Goal: Task Accomplishment & Management: Manage account settings

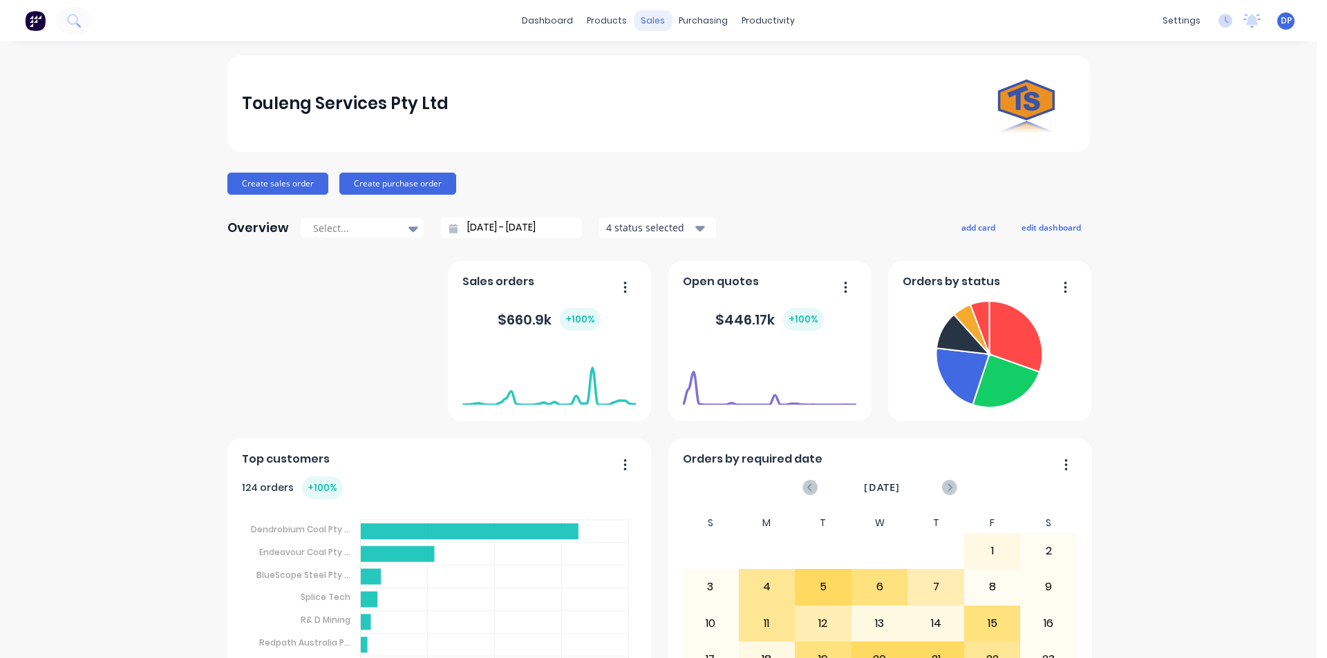
click at [644, 27] on div "sales" at bounding box center [653, 20] width 38 height 21
click at [698, 61] on div "Sales Orders" at bounding box center [698, 66] width 57 height 12
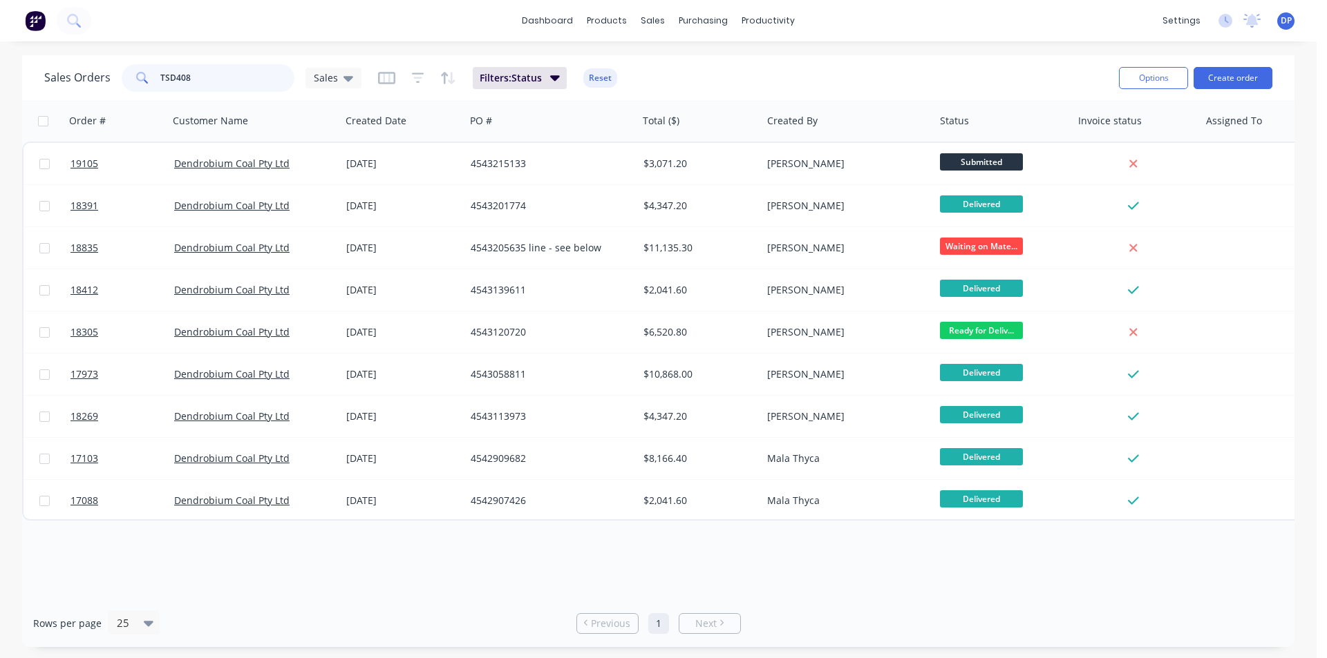
drag, startPoint x: 235, startPoint y: 75, endPoint x: 47, endPoint y: 82, distance: 188.1
click at [47, 82] on div "Sales Orders TSD408 Sales" at bounding box center [202, 78] width 317 height 28
paste input "4543208637"
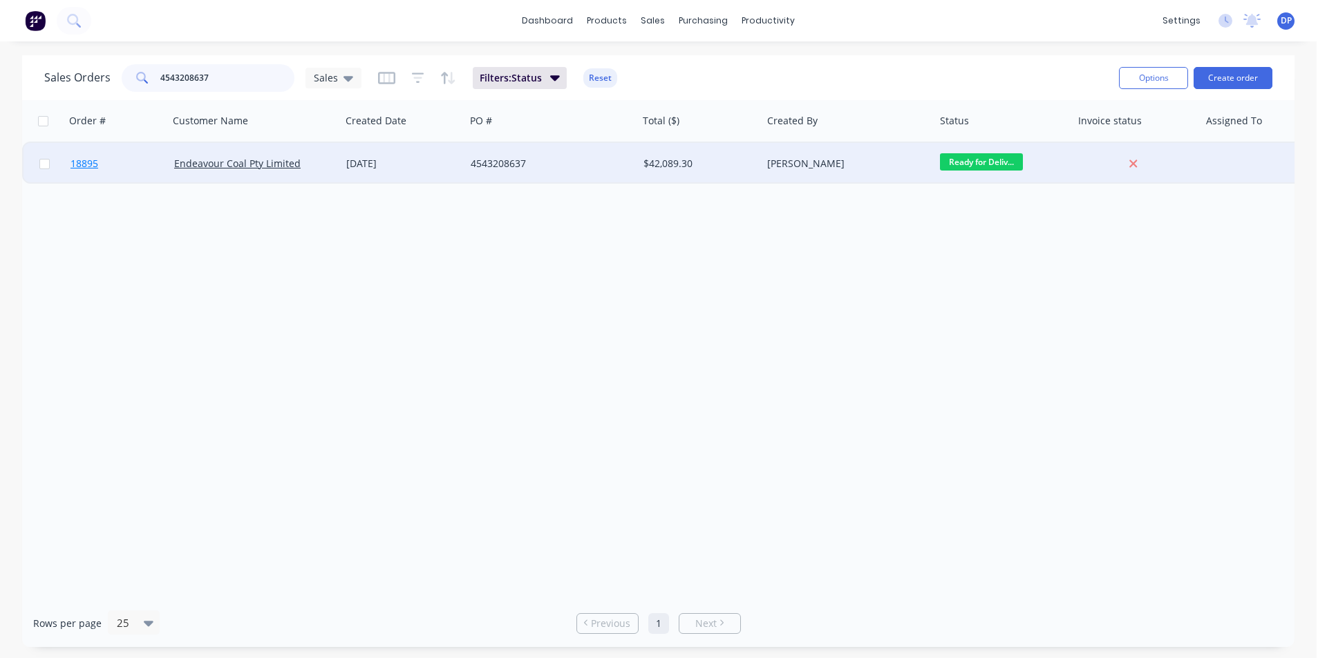
type input "4543208637"
click at [81, 167] on span "18895" at bounding box center [84, 164] width 28 height 14
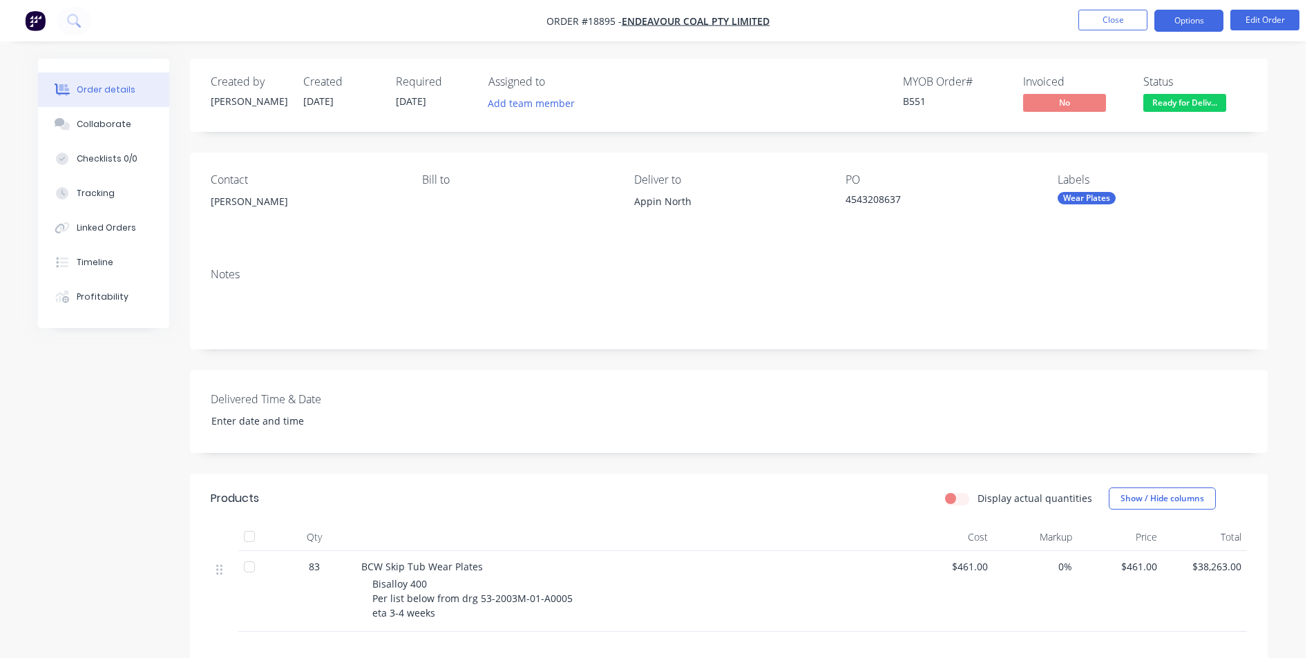
click at [1177, 21] on button "Options" at bounding box center [1189, 21] width 69 height 22
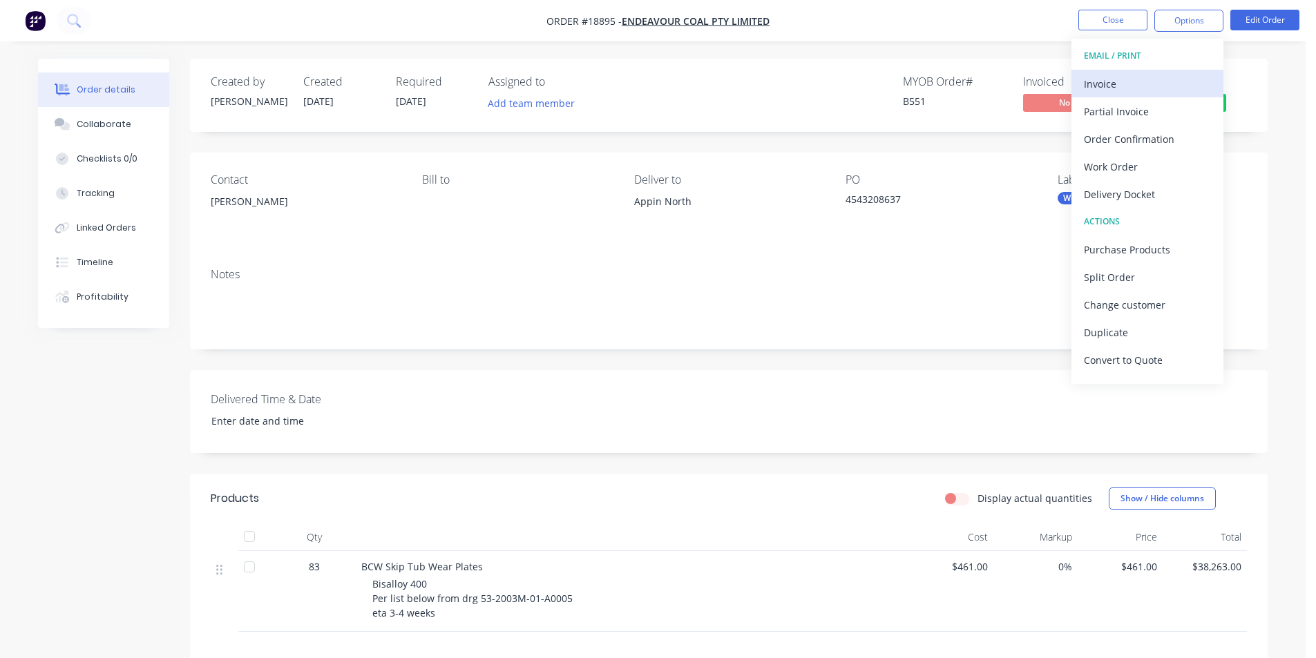
click at [1122, 82] on div "Invoice" at bounding box center [1147, 84] width 127 height 20
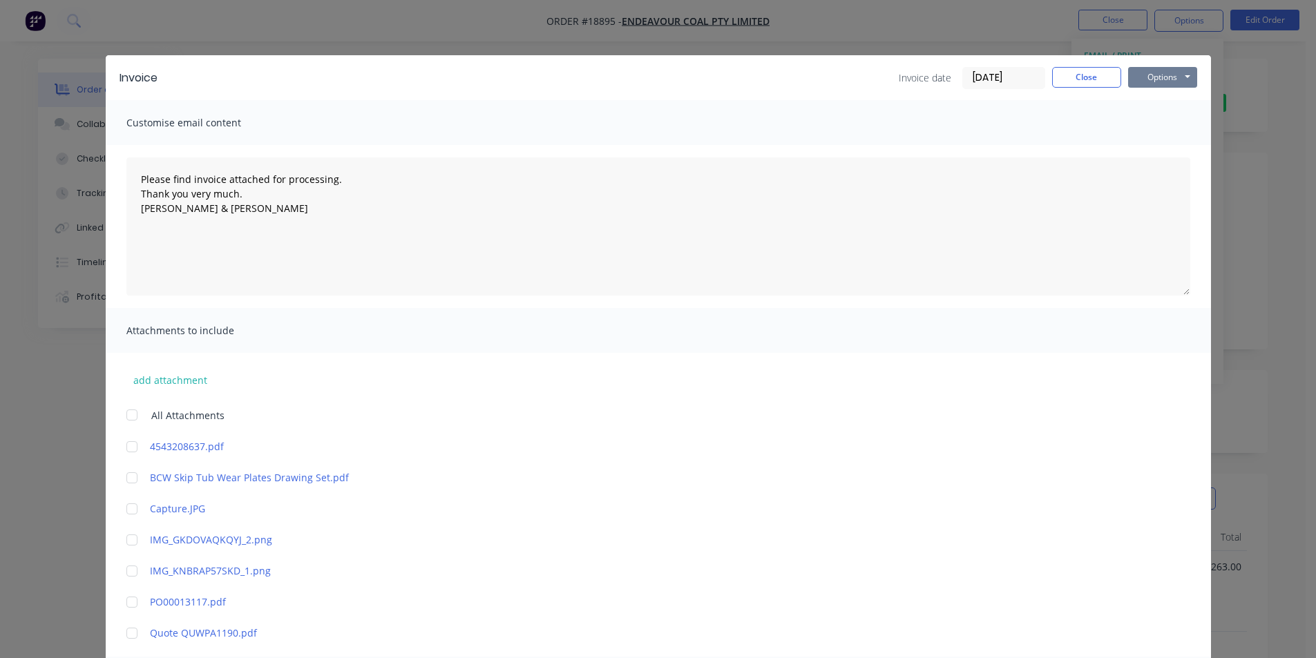
click at [1141, 77] on button "Options" at bounding box center [1162, 77] width 69 height 21
click at [1173, 124] on button "Print" at bounding box center [1172, 124] width 88 height 23
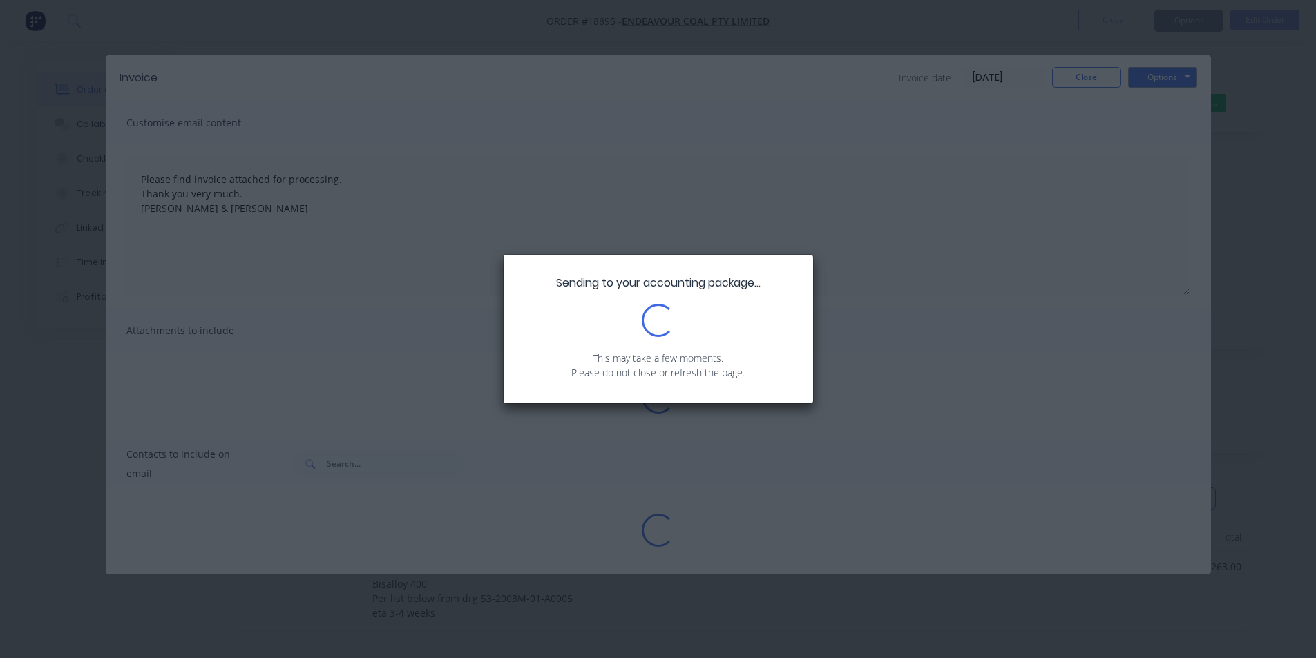
type textarea "Please find invoice attached for processing. Thank you very much. [PERSON_NAME]…"
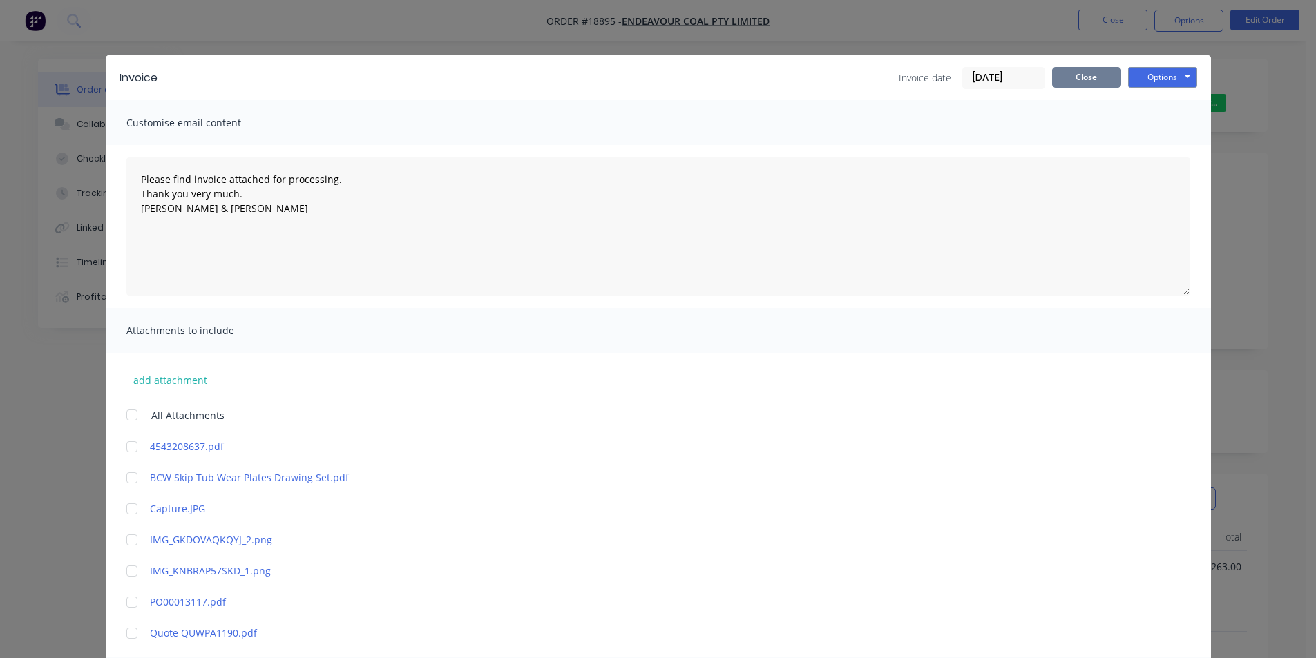
click at [1072, 82] on button "Close" at bounding box center [1086, 77] width 69 height 21
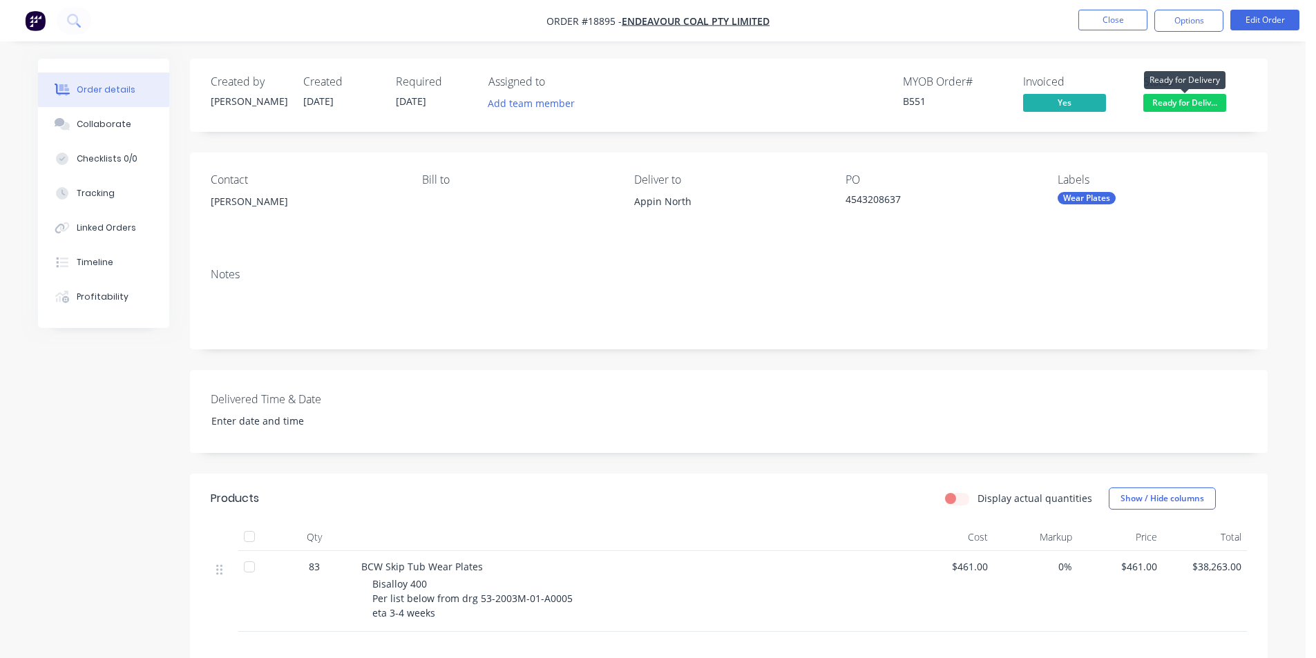
click at [1180, 103] on span "Ready for Deliv..." at bounding box center [1185, 102] width 83 height 17
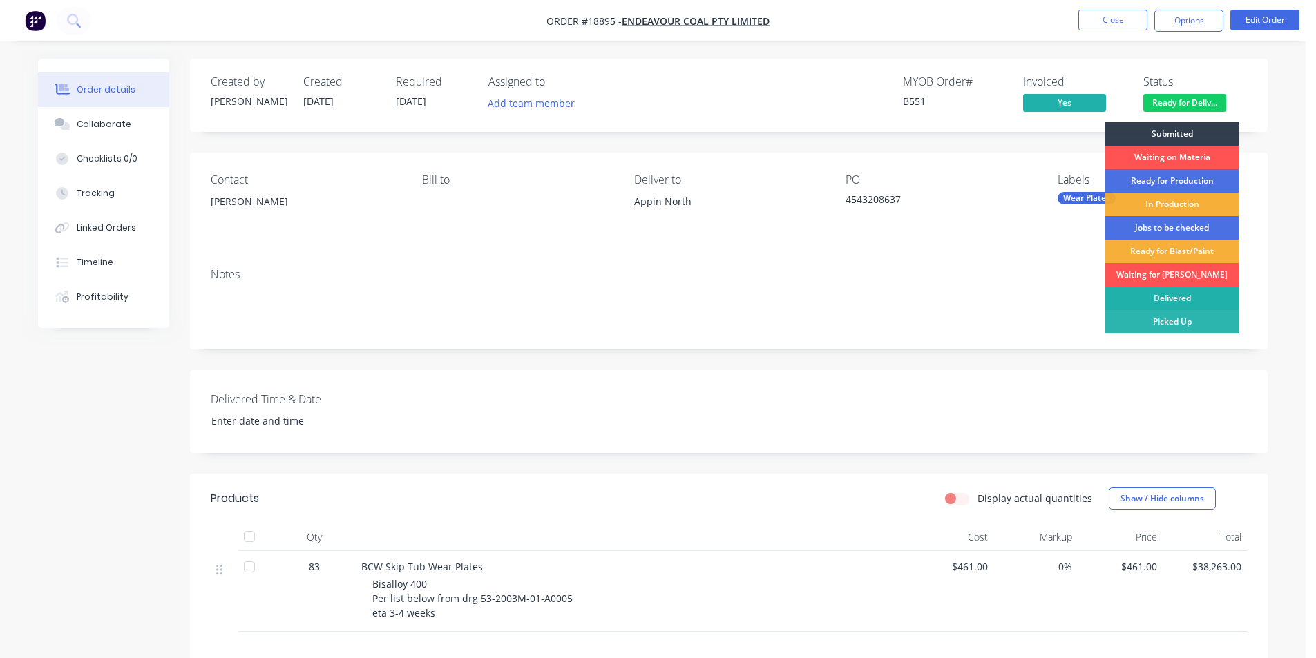
click at [1180, 288] on div "Delivered" at bounding box center [1172, 298] width 133 height 23
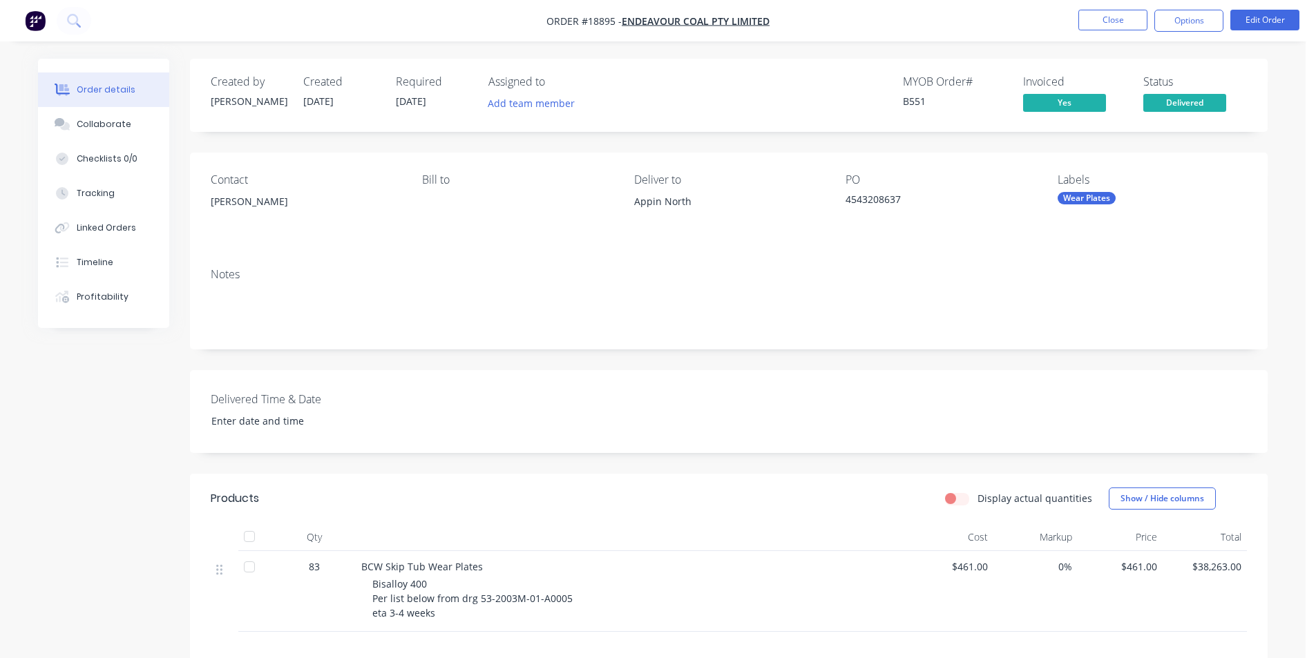
click at [39, 21] on img "button" at bounding box center [35, 20] width 21 height 21
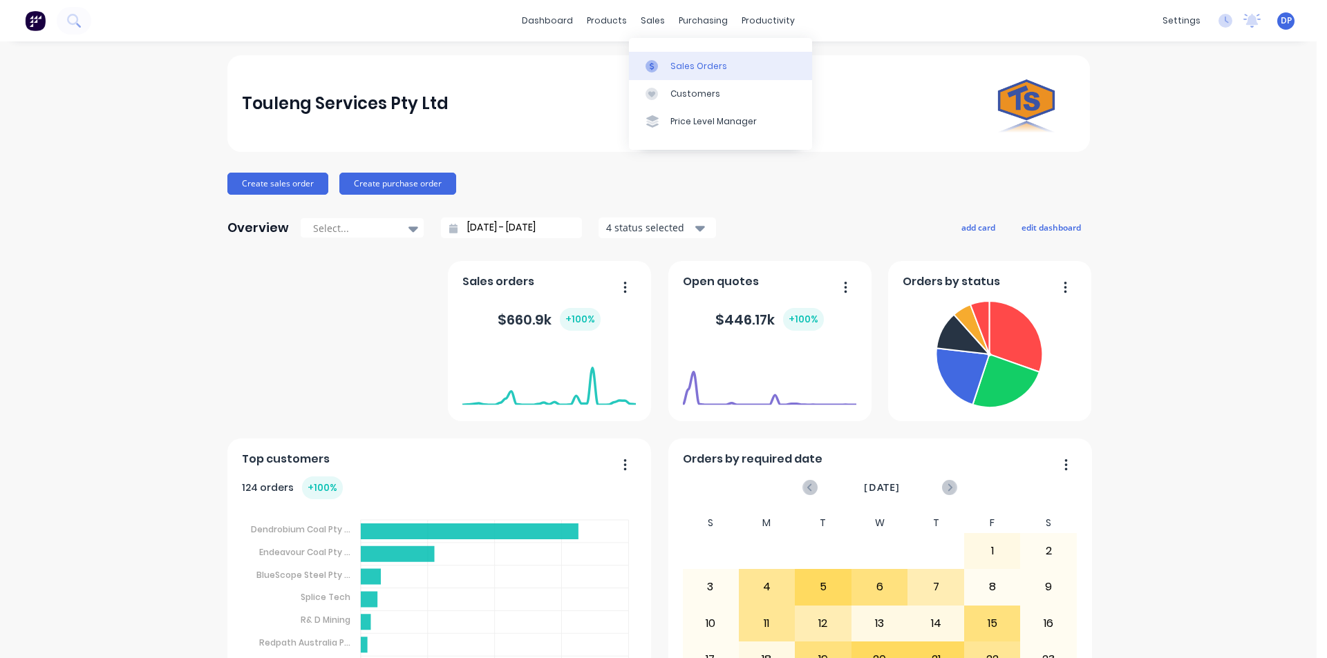
click at [708, 77] on link "Sales Orders" at bounding box center [720, 66] width 183 height 28
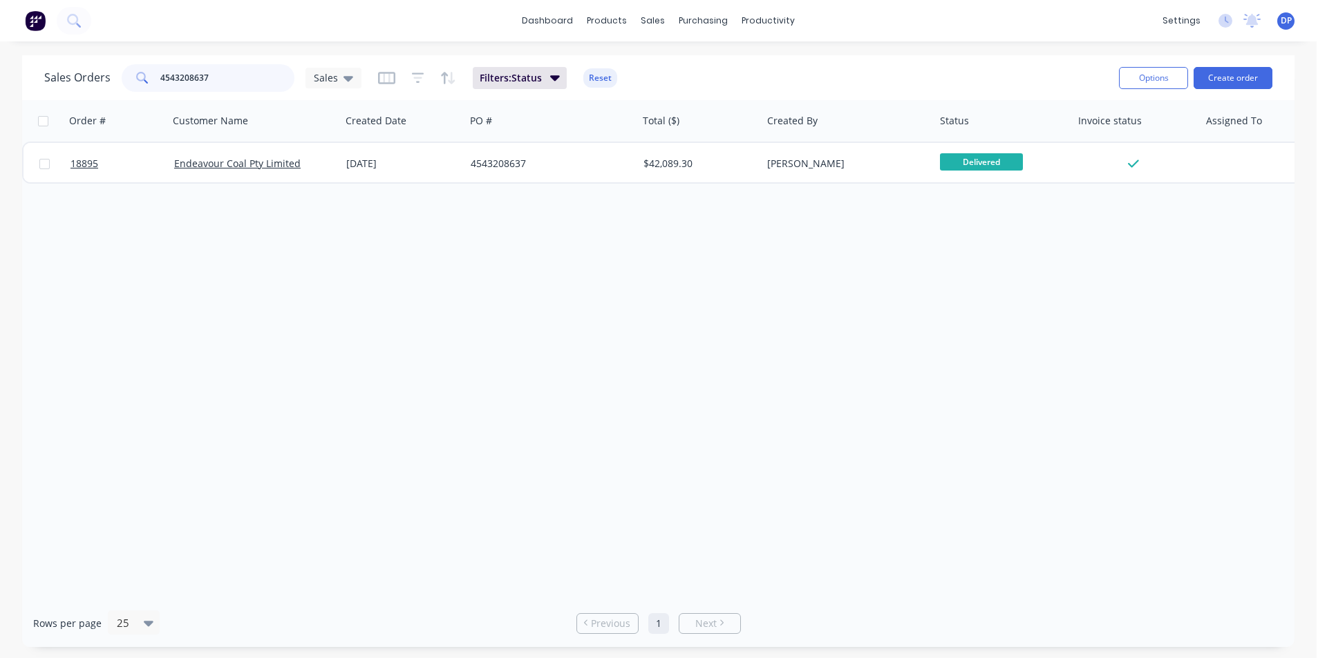
drag, startPoint x: 92, startPoint y: 77, endPoint x: 75, endPoint y: 79, distance: 16.6
click at [75, 79] on div "Sales Orders 4543208637 Sales" at bounding box center [202, 78] width 317 height 28
paste input "4543215096"
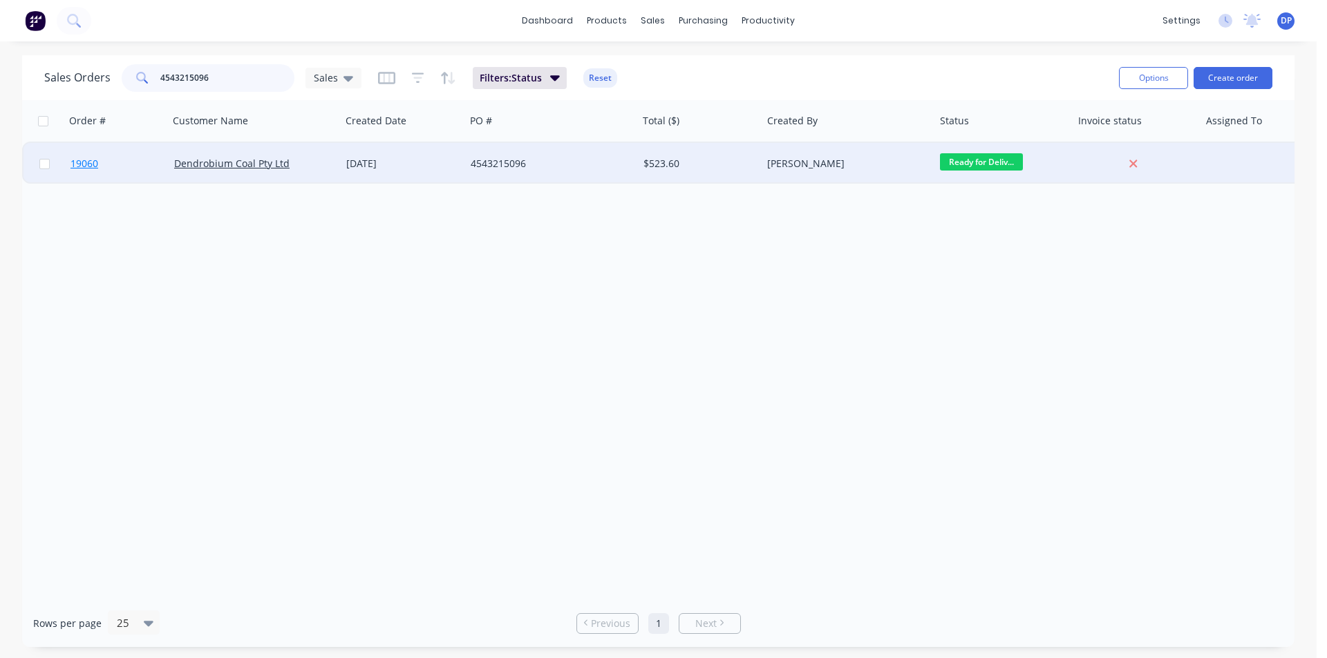
type input "4543215096"
click at [92, 164] on span "19060" at bounding box center [84, 164] width 28 height 14
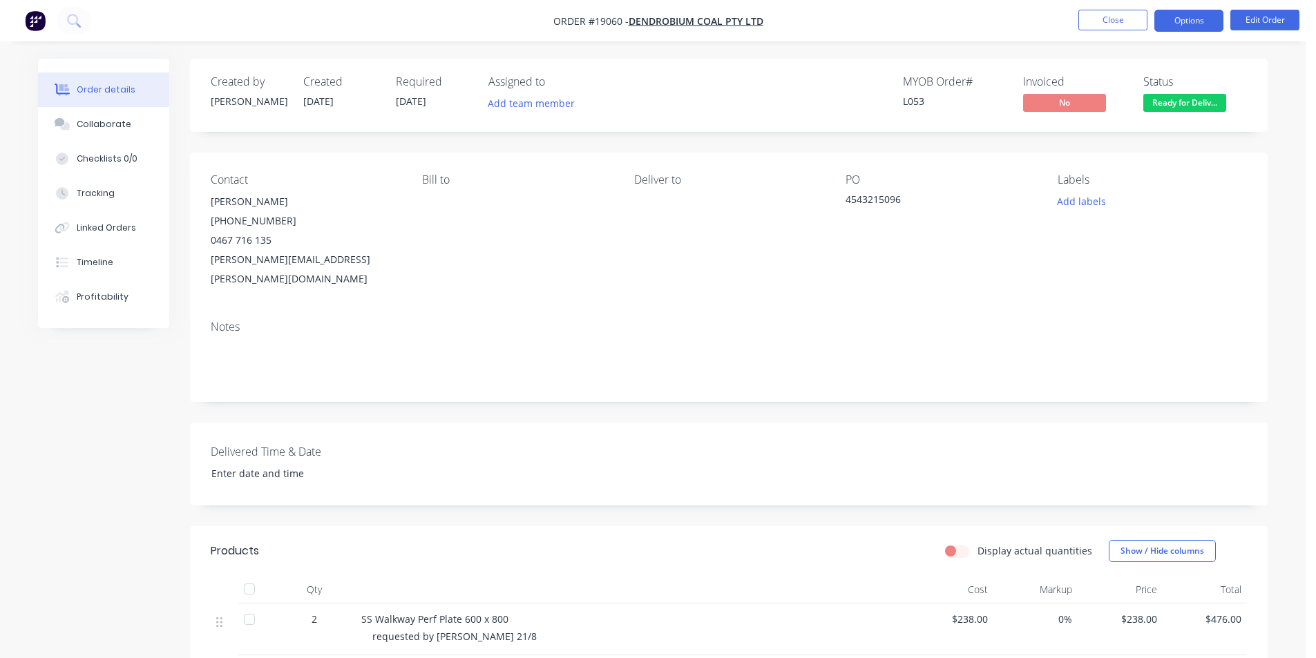
click at [1203, 19] on button "Options" at bounding box center [1189, 21] width 69 height 22
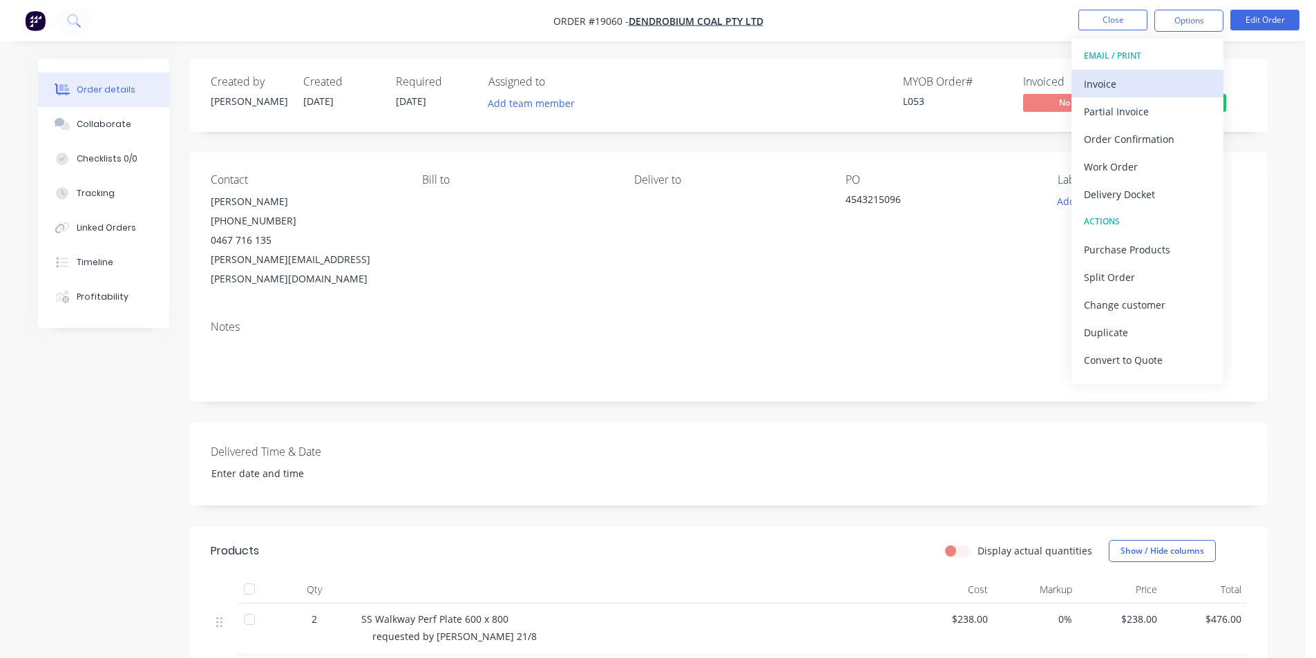
click at [1147, 89] on div "Invoice" at bounding box center [1147, 84] width 127 height 20
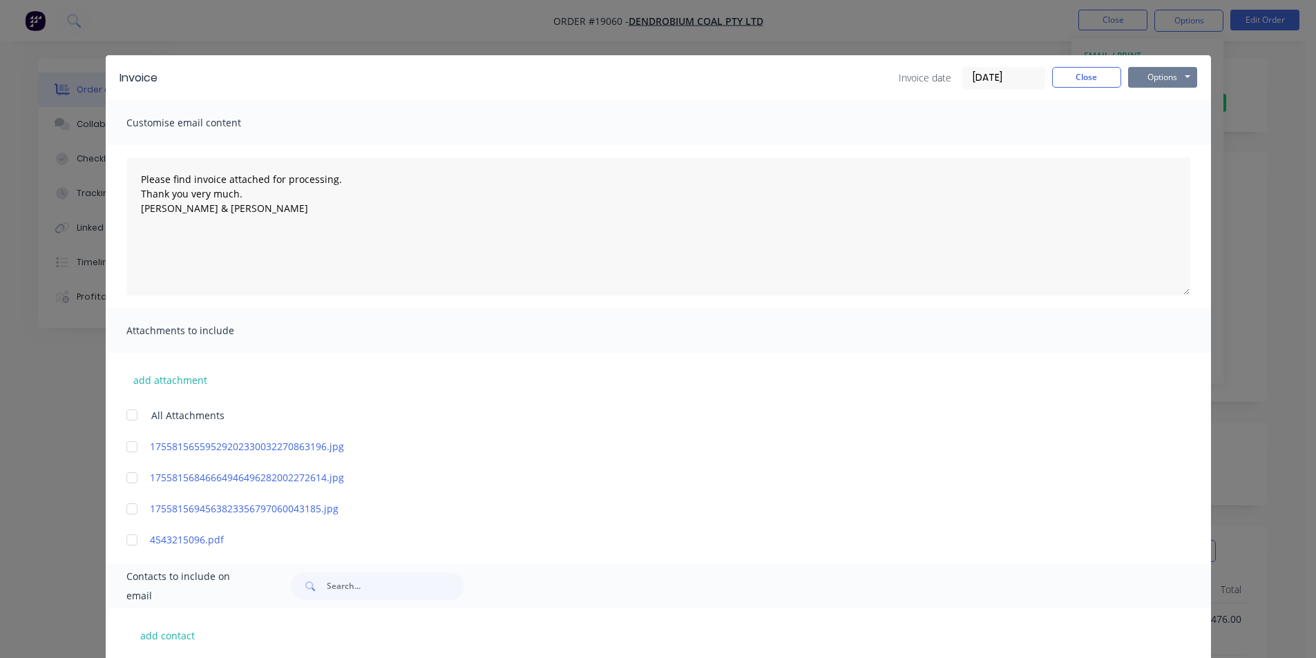
click at [1157, 79] on button "Options" at bounding box center [1162, 77] width 69 height 21
click at [1164, 117] on button "Print" at bounding box center [1172, 124] width 88 height 23
type textarea "Please find invoice attached for processing. Thank you very much. [PERSON_NAME]…"
click at [1069, 67] on button "Close" at bounding box center [1086, 77] width 69 height 21
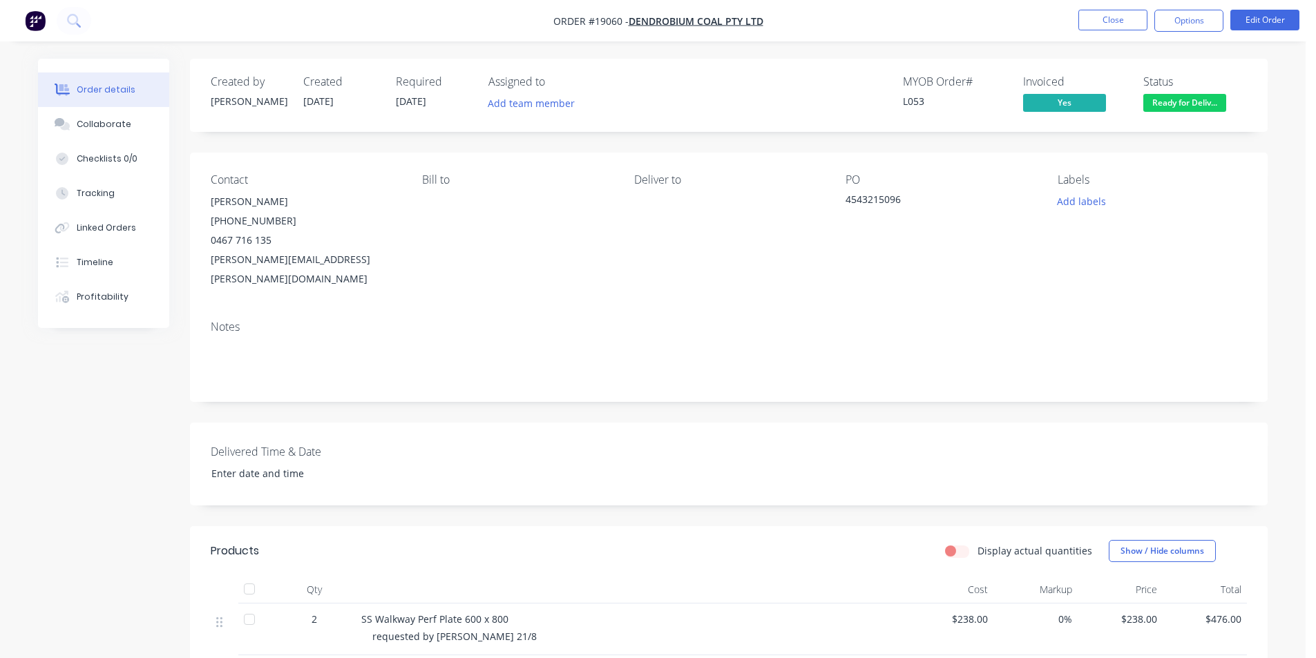
click at [1149, 95] on span "Ready for Deliv..." at bounding box center [1185, 102] width 83 height 17
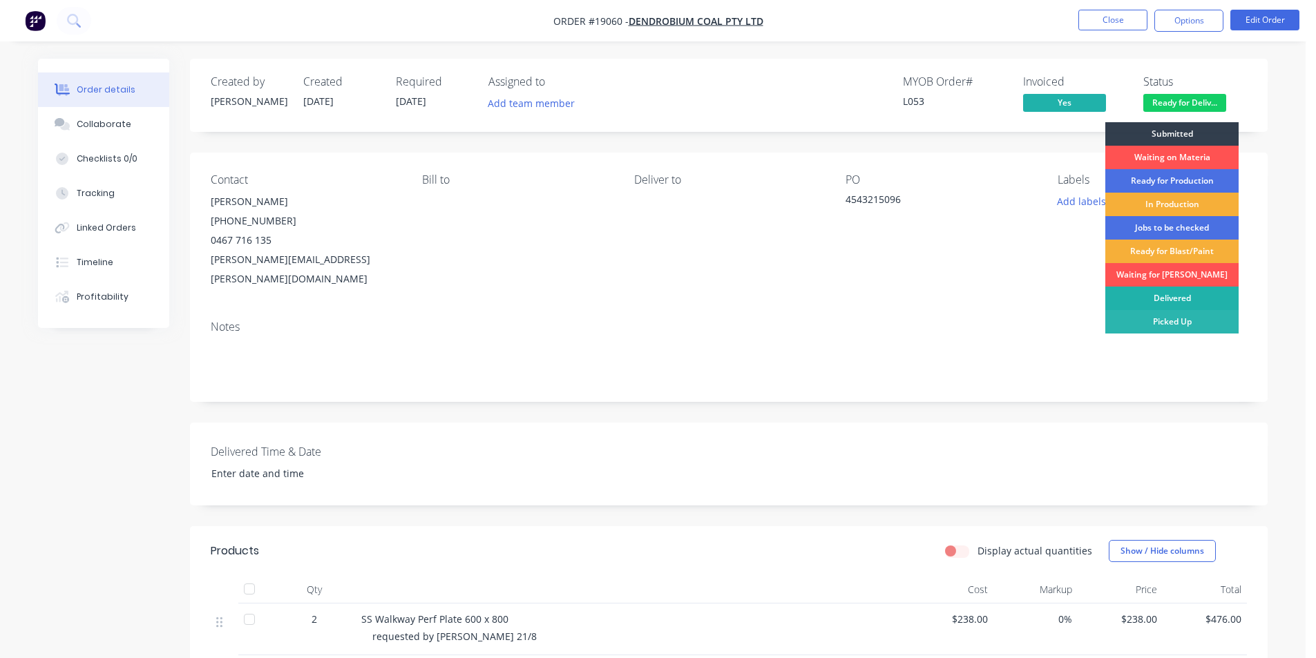
click at [1183, 295] on div "Delivered" at bounding box center [1172, 298] width 133 height 23
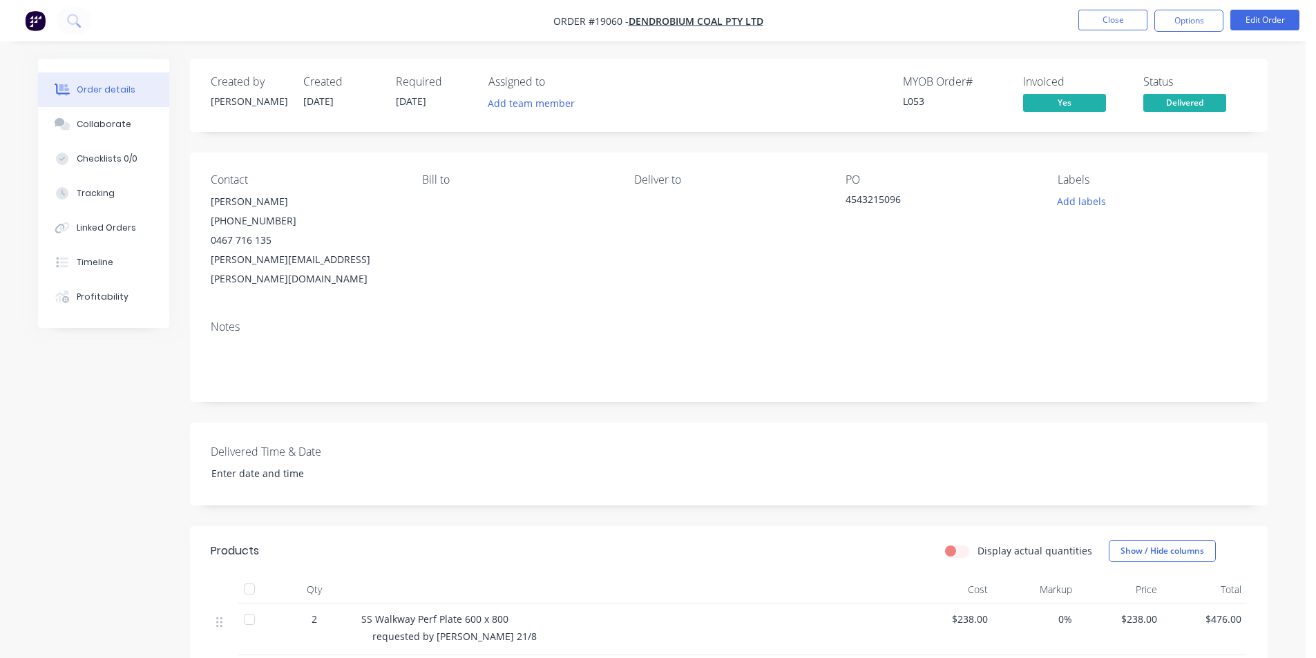
click at [35, 22] on img "button" at bounding box center [35, 20] width 21 height 21
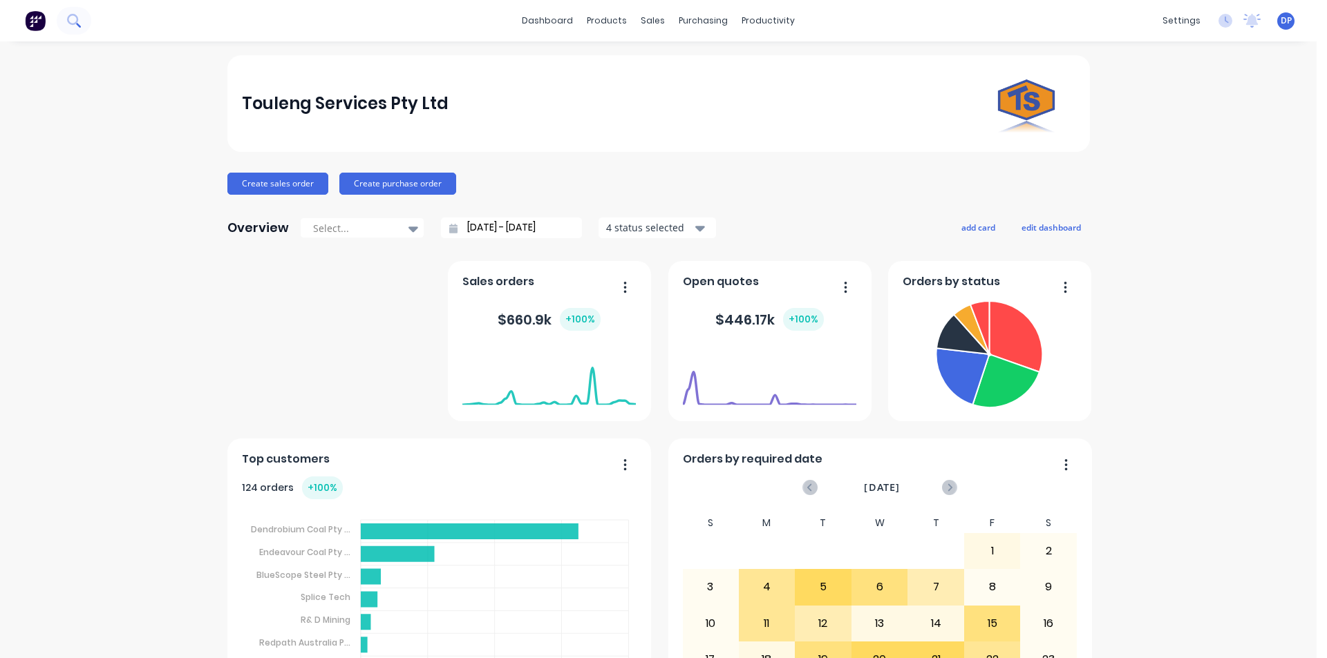
click at [75, 24] on icon at bounding box center [72, 19] width 11 height 11
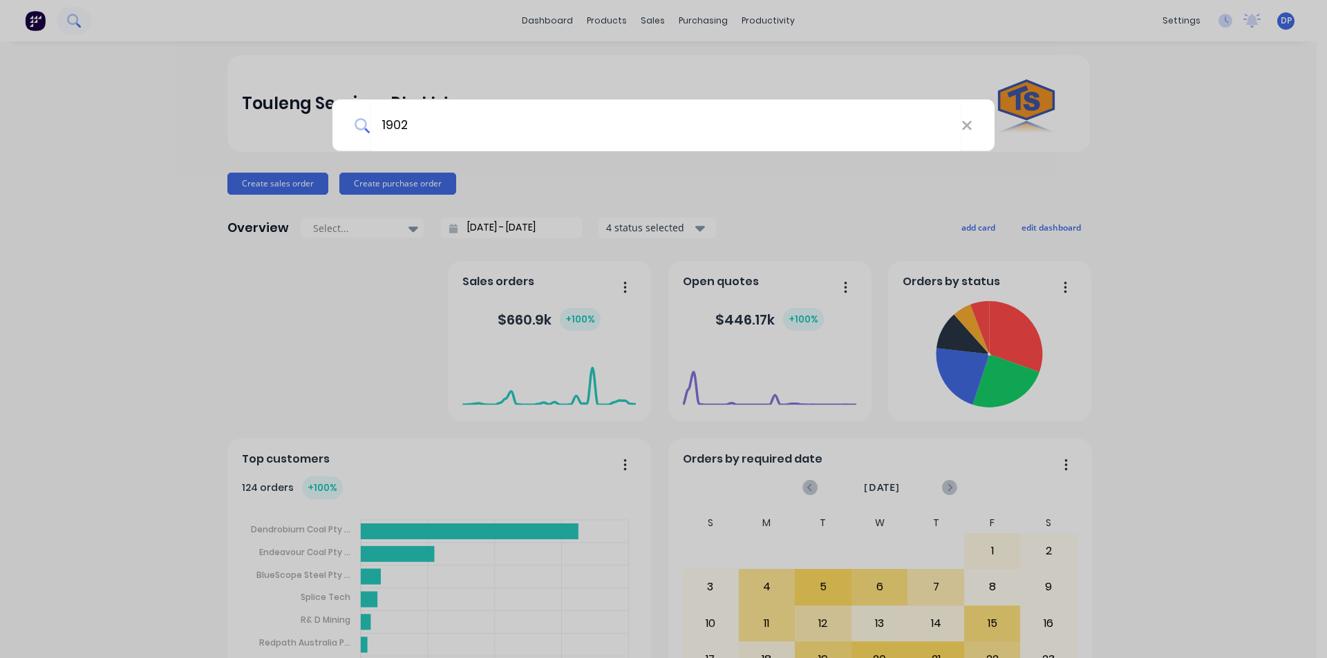
type input "19022"
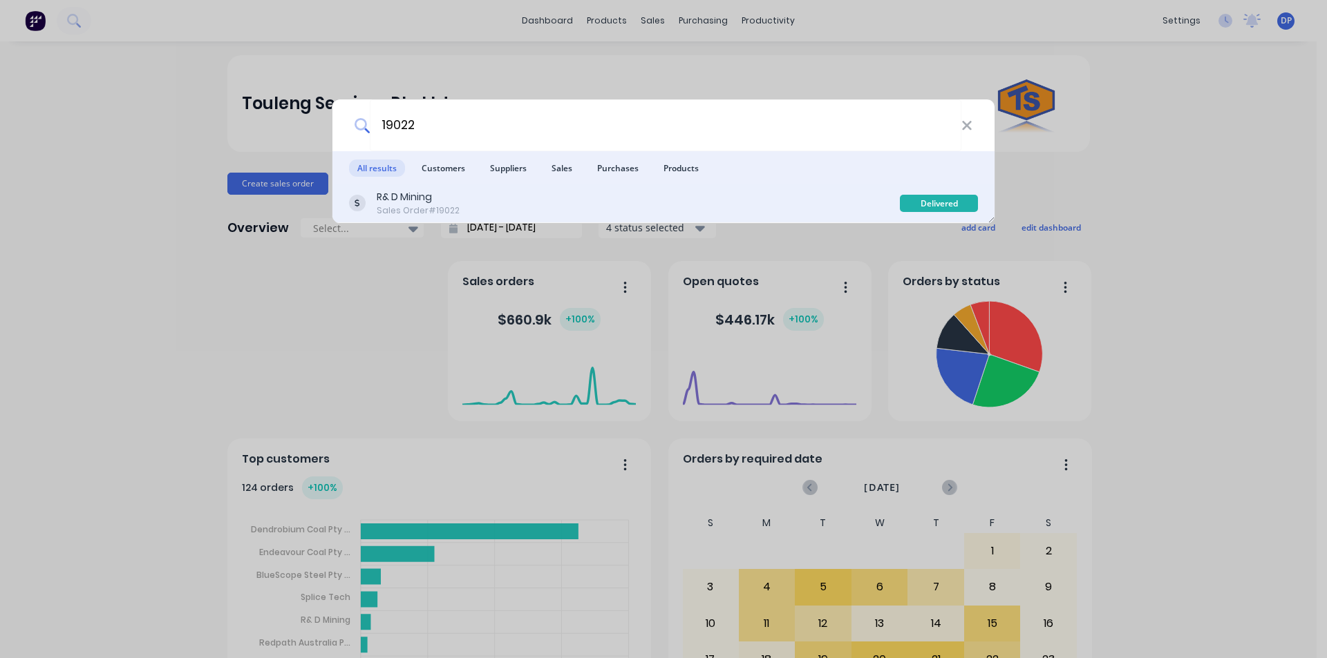
click at [496, 198] on div "R& D Mining Sales Order #19022" at bounding box center [624, 203] width 551 height 27
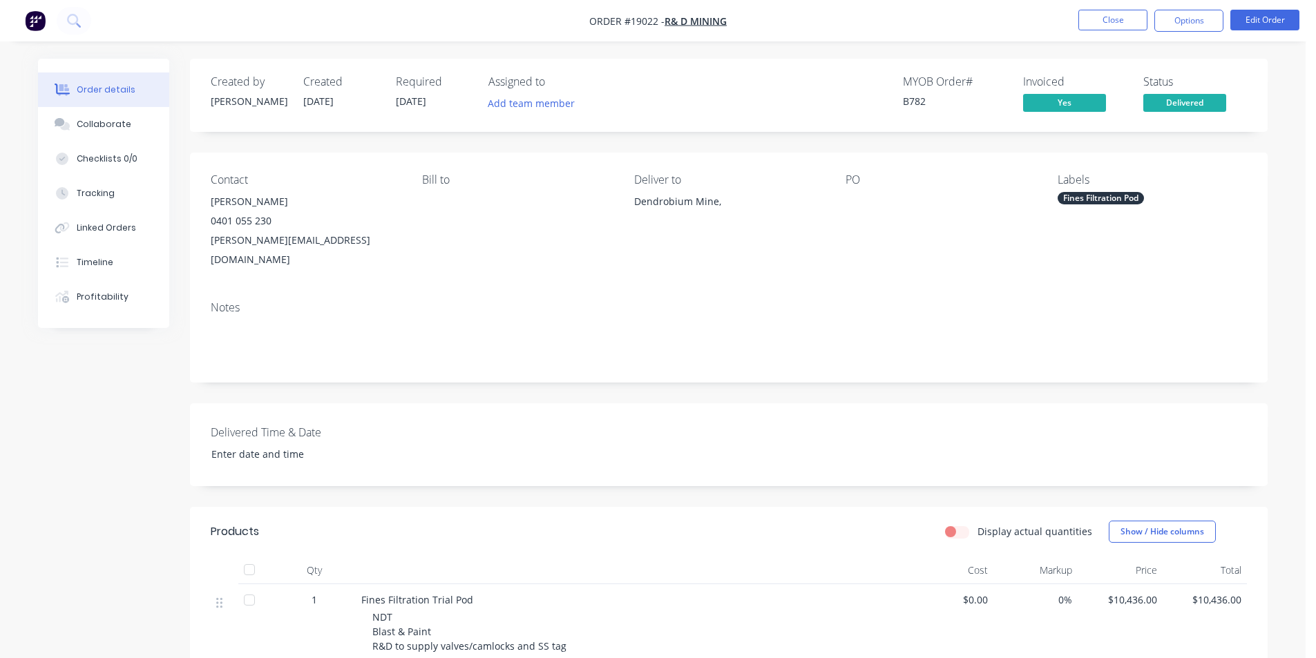
click at [28, 22] on img "button" at bounding box center [35, 20] width 21 height 21
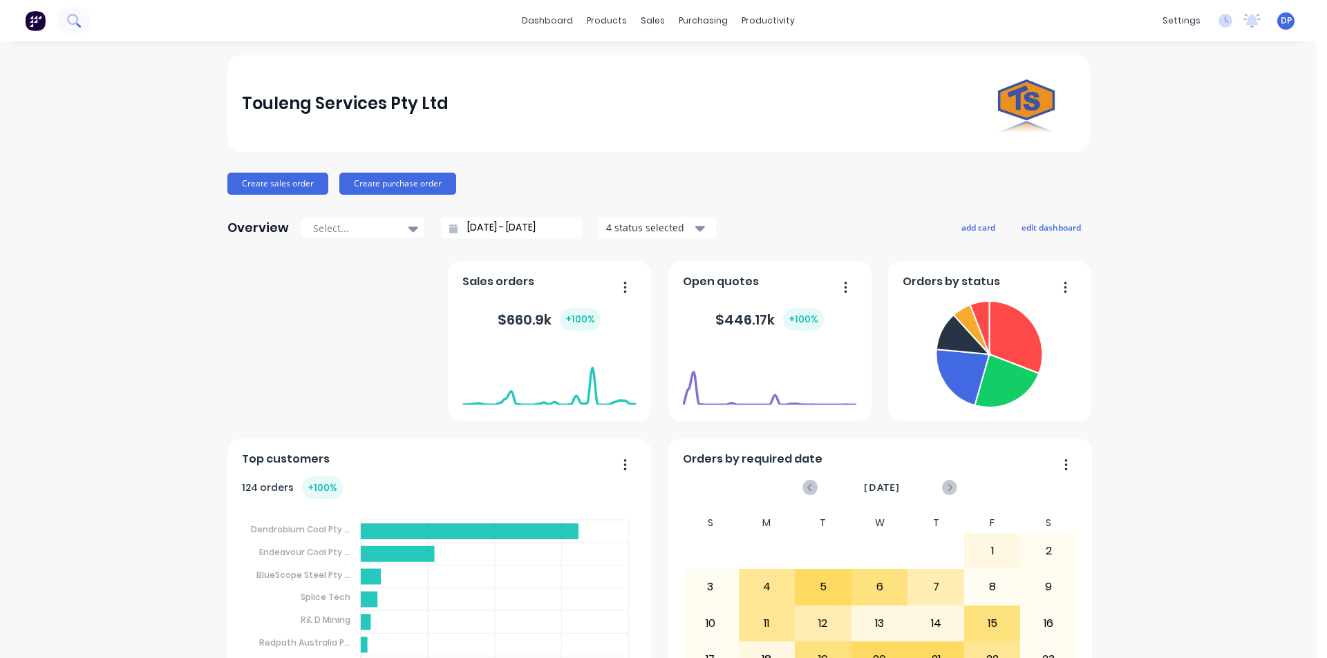
click at [67, 18] on icon at bounding box center [73, 20] width 13 height 13
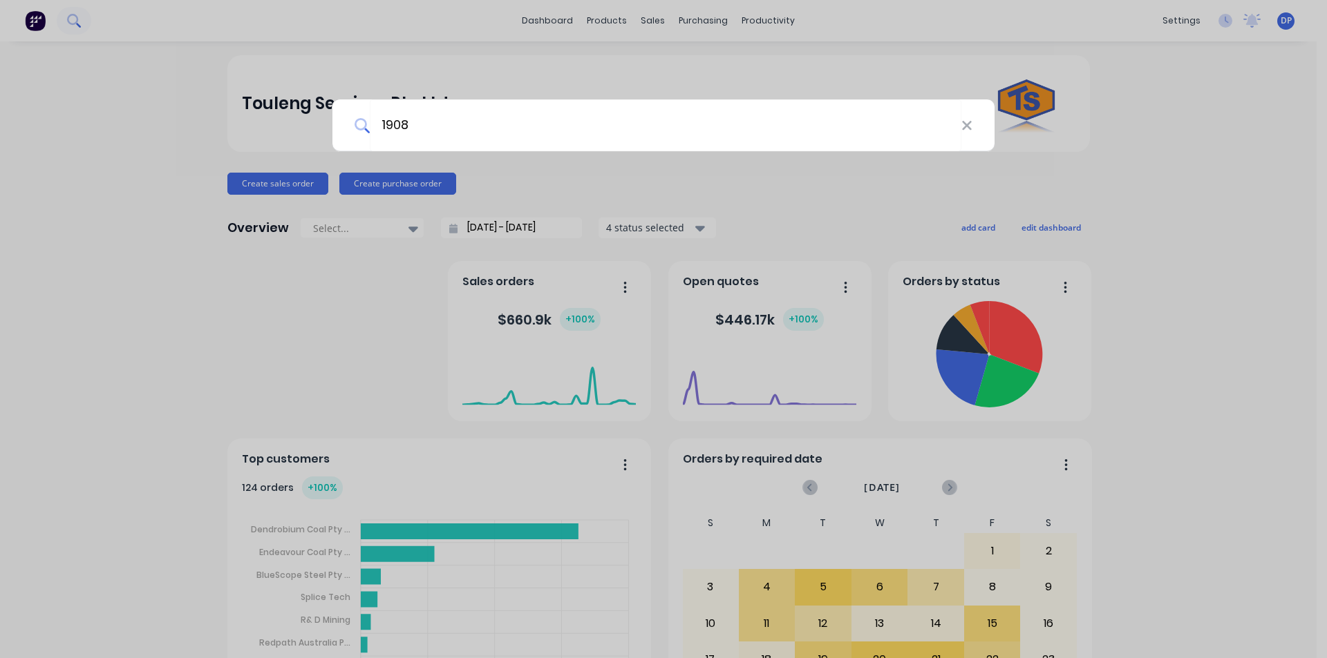
type input "19089"
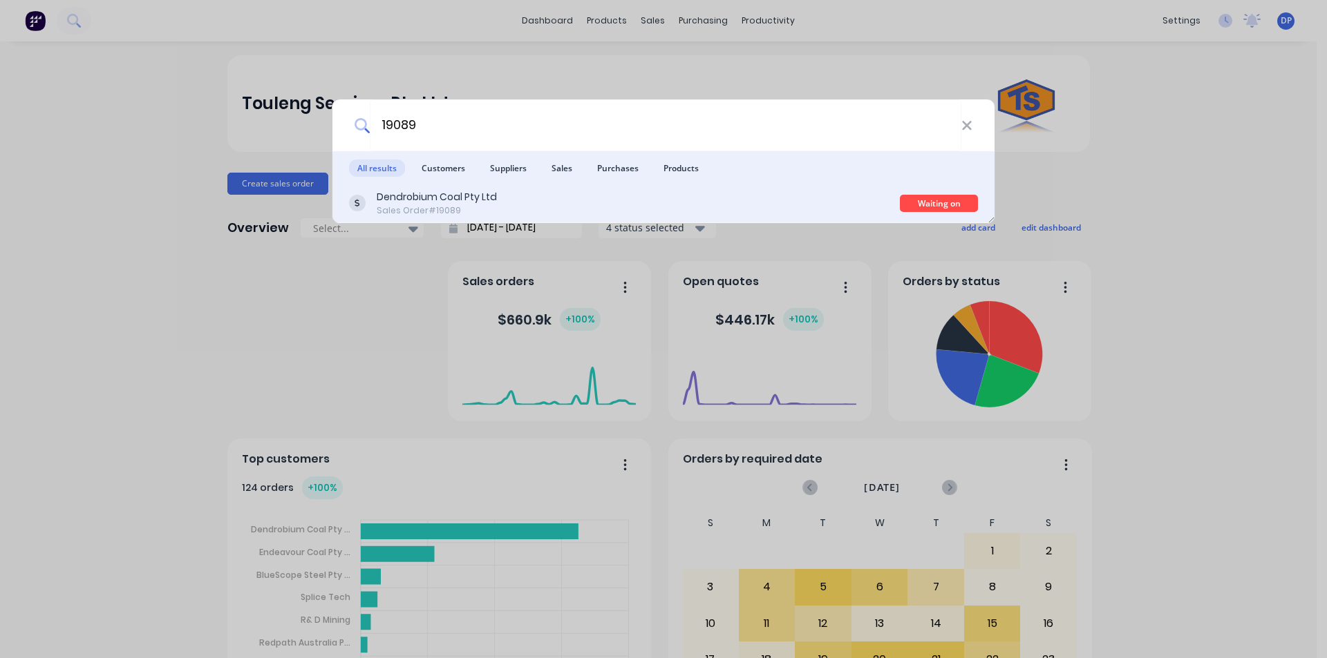
click at [474, 197] on div "Dendrobium Coal Pty Ltd" at bounding box center [437, 197] width 120 height 15
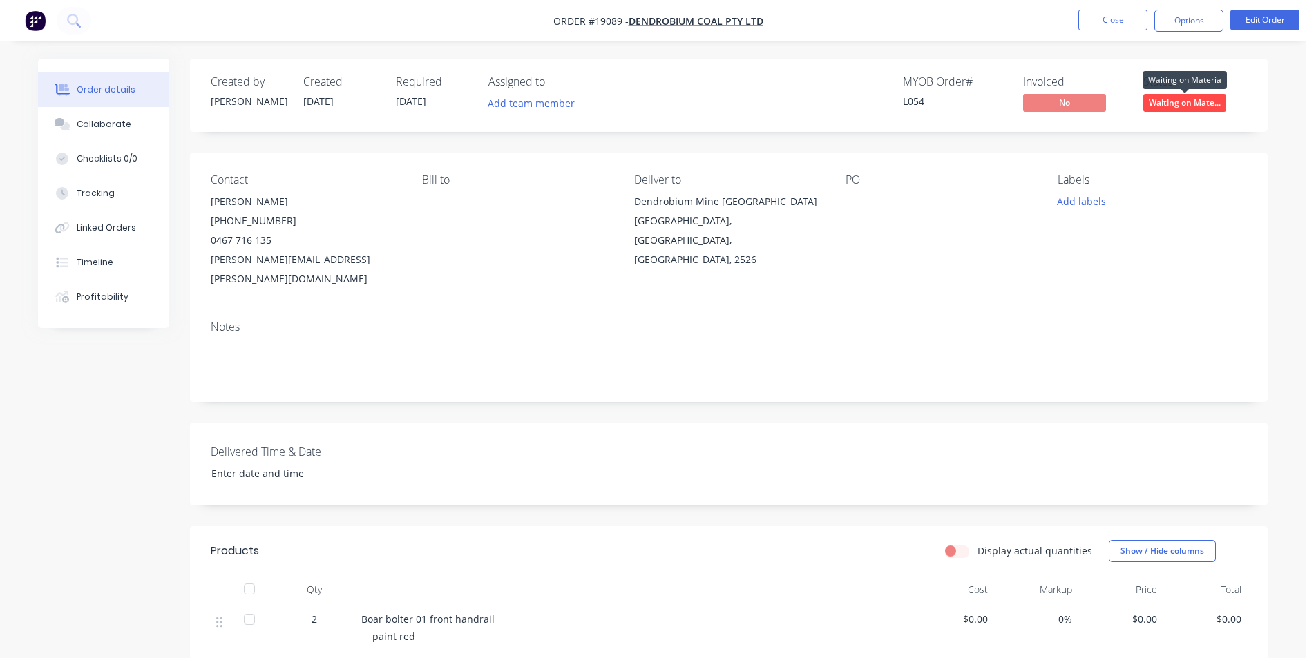
click at [1187, 108] on span "Waiting on Mate..." at bounding box center [1185, 102] width 83 height 17
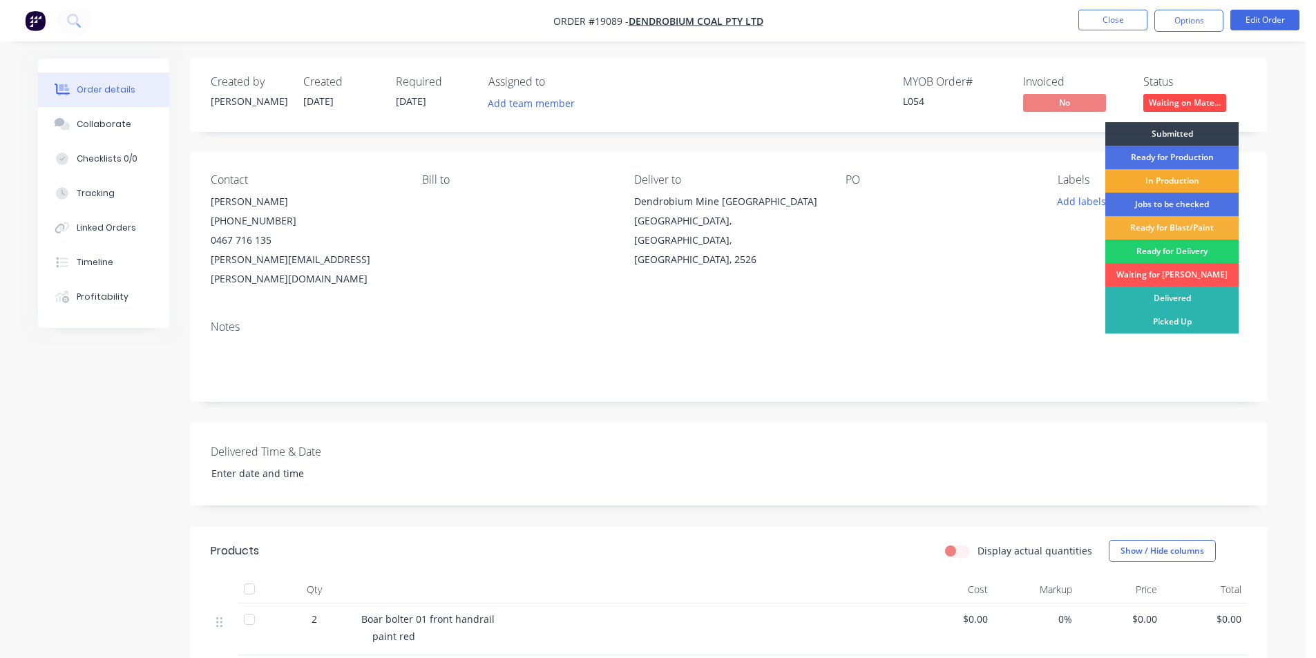
click at [1183, 178] on div "In Production" at bounding box center [1172, 180] width 133 height 23
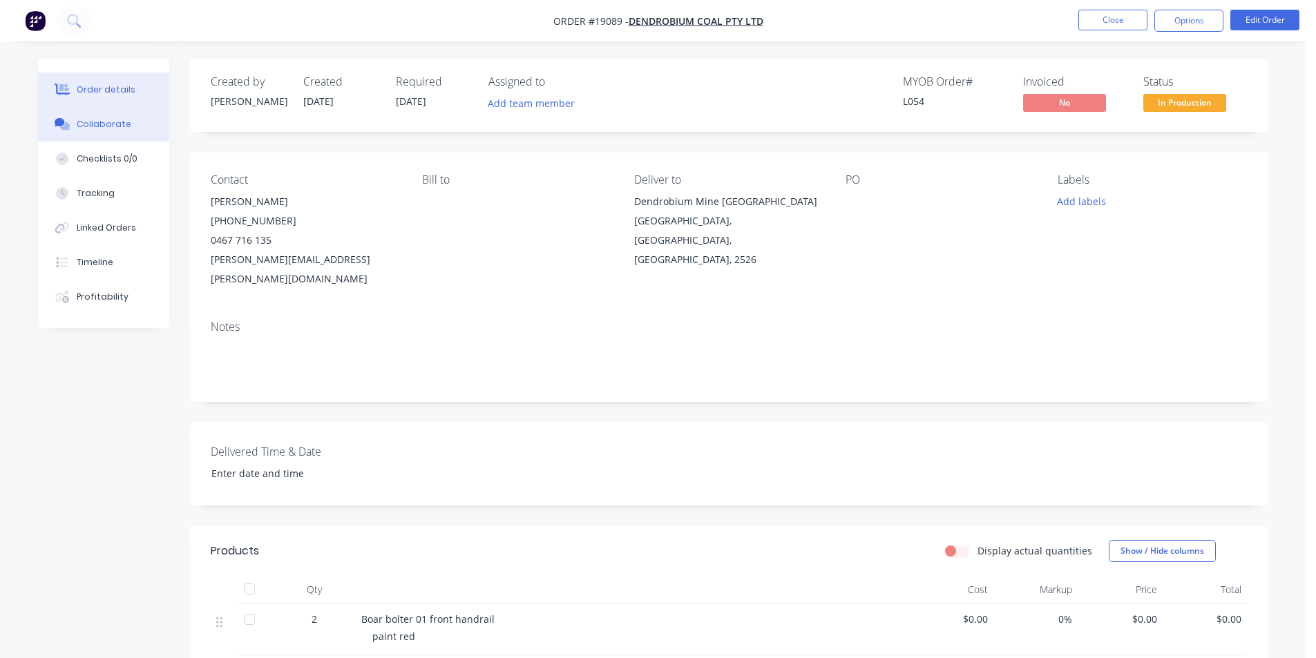
click at [91, 124] on div "Collaborate" at bounding box center [104, 124] width 55 height 12
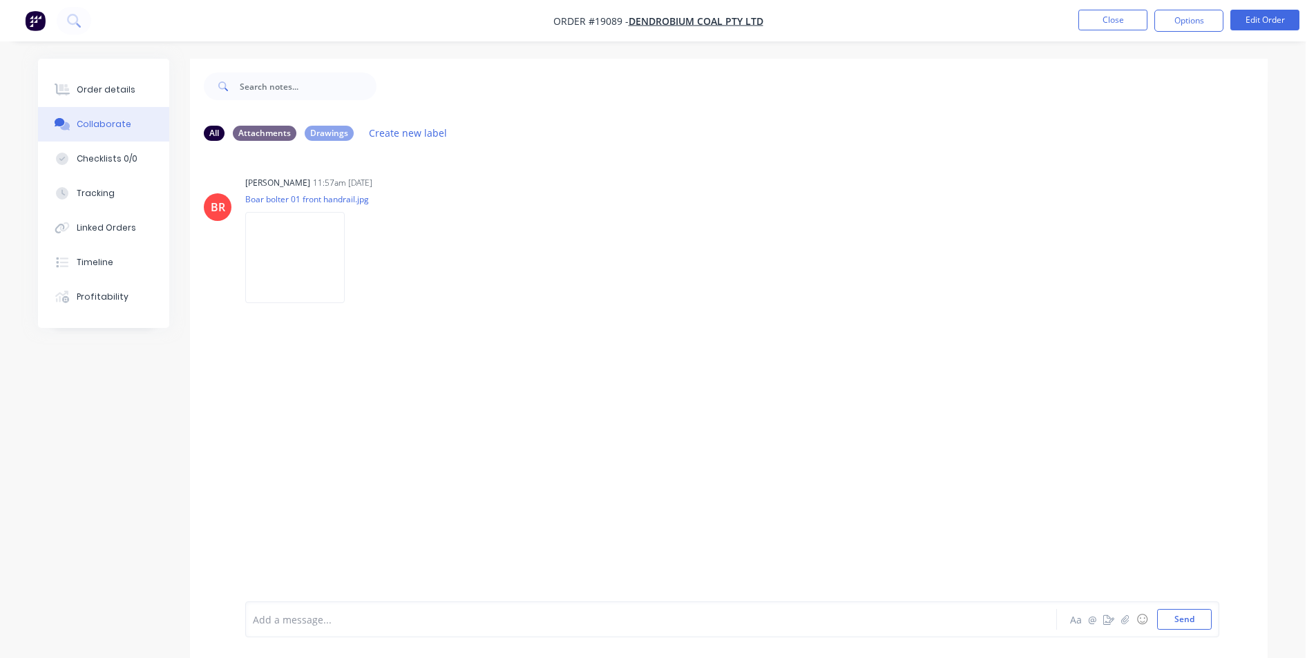
click at [31, 23] on img "button" at bounding box center [35, 20] width 21 height 21
